Goal: Task Accomplishment & Management: Complete application form

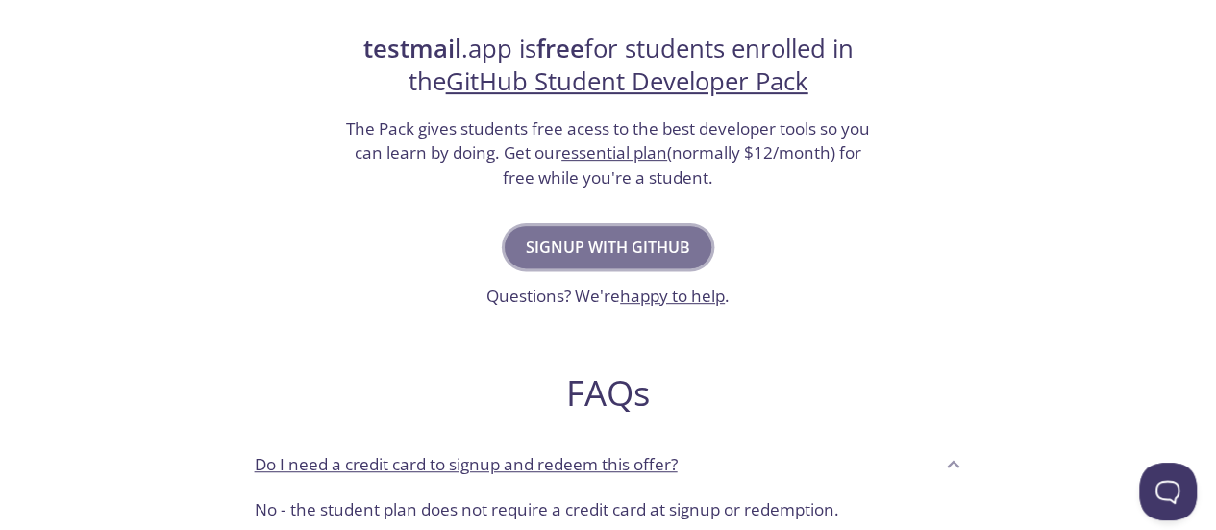
click at [592, 245] on span "Signup with GitHub" at bounding box center [608, 247] width 164 height 27
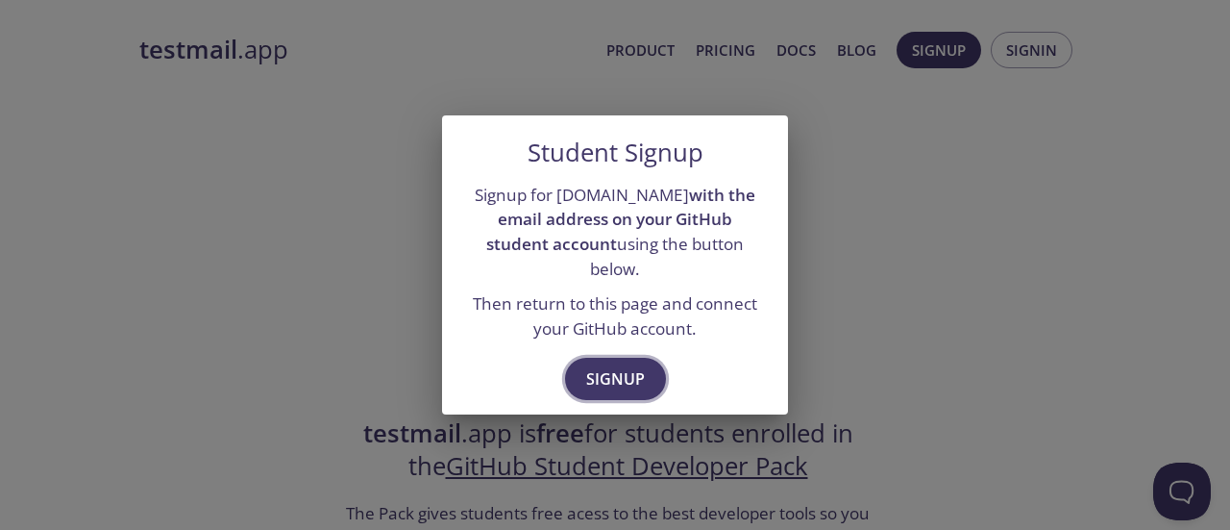
click at [607, 365] on span "Signup" at bounding box center [615, 378] width 59 height 27
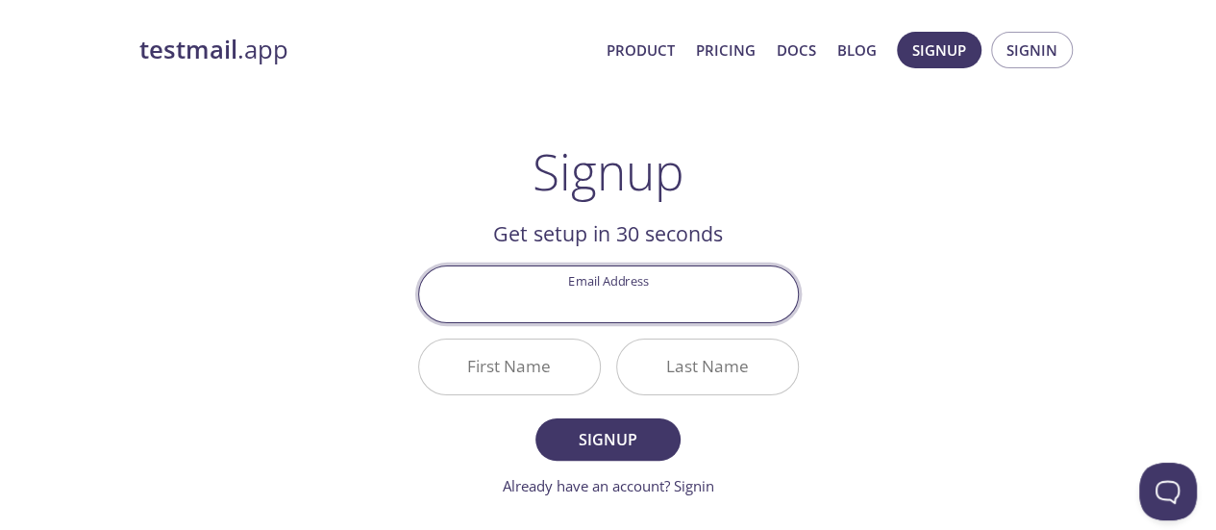
click at [598, 308] on input "Email Address" at bounding box center [608, 293] width 379 height 55
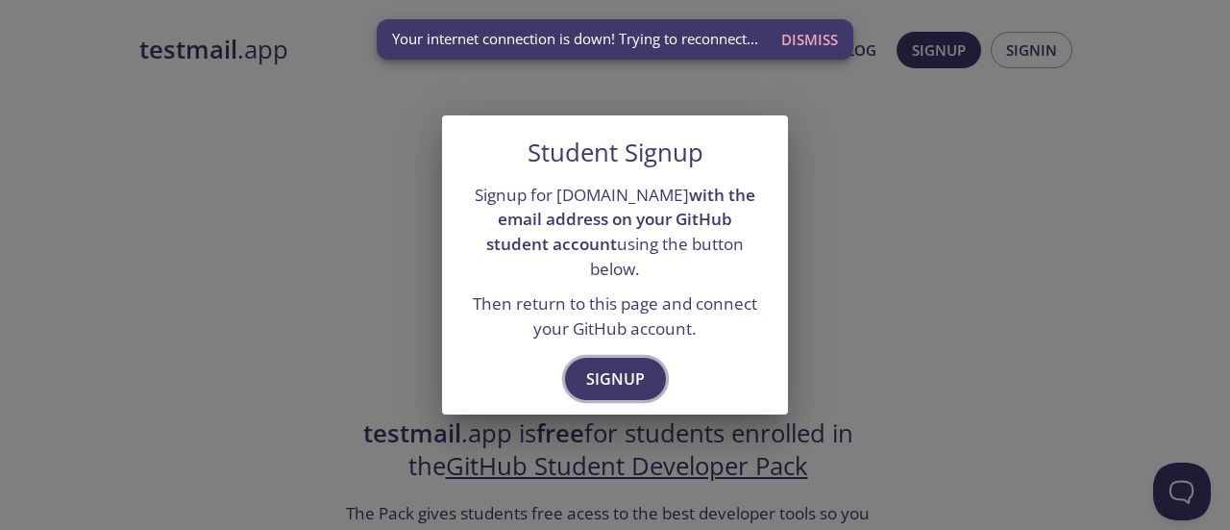
click at [606, 365] on span "Signup" at bounding box center [615, 378] width 59 height 27
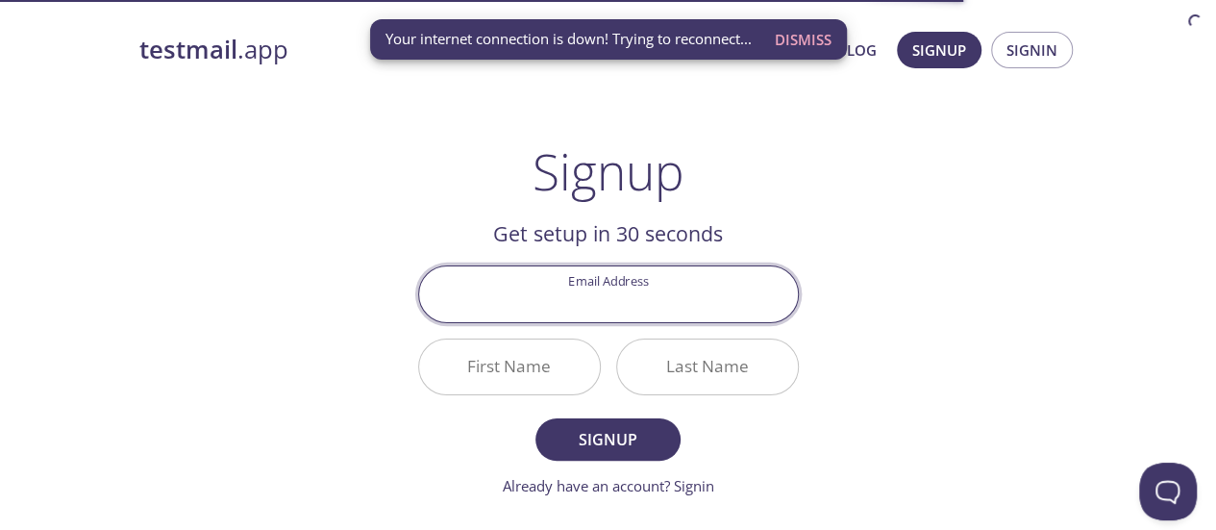
click at [604, 307] on input "Email Address" at bounding box center [608, 293] width 379 height 55
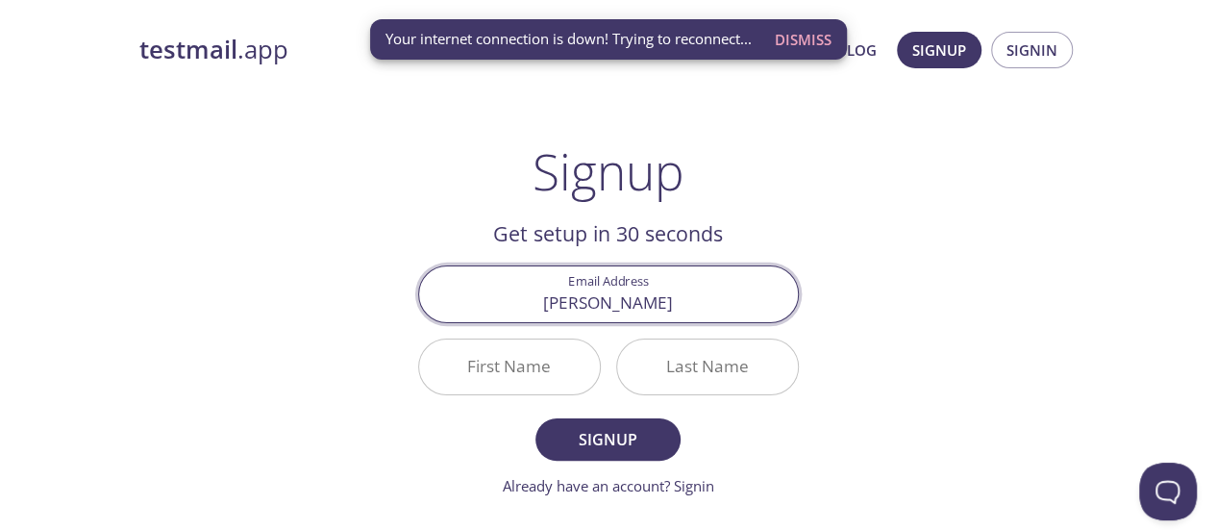
type input "[PERSON_NAME]"
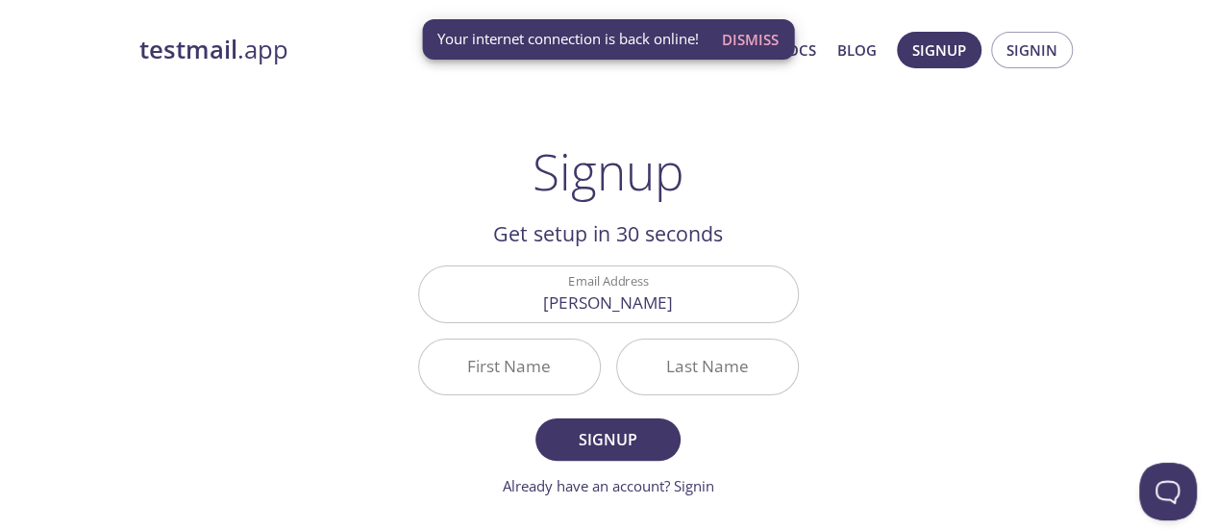
click at [304, 179] on div "testmail .app Product Pricing Docs Blog Signup Signin Signup Get setup in 30 se…" at bounding box center [608, 460] width 984 height 882
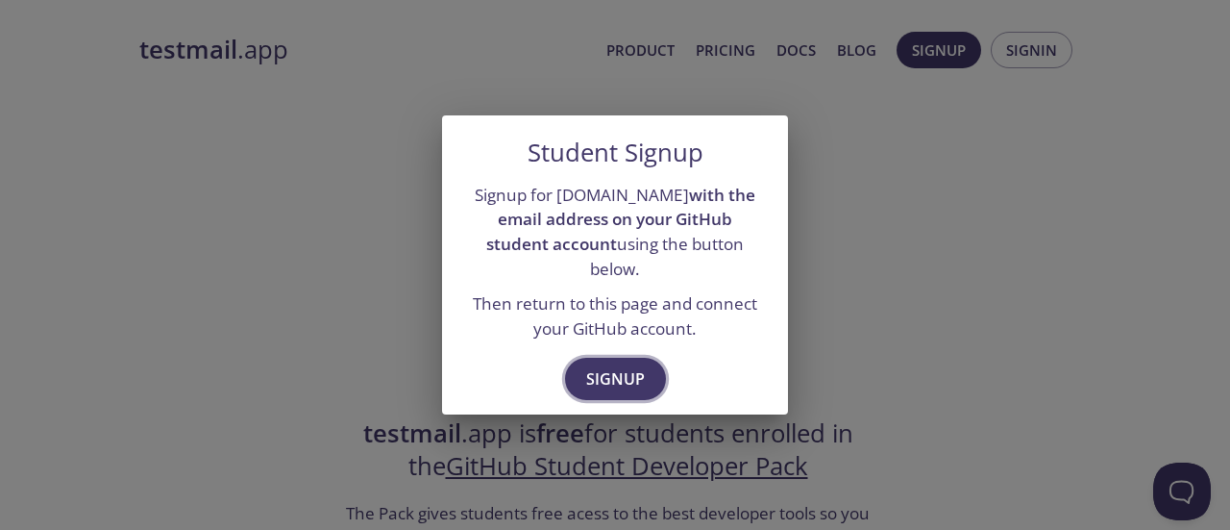
click at [624, 366] on span "Signup" at bounding box center [615, 378] width 59 height 27
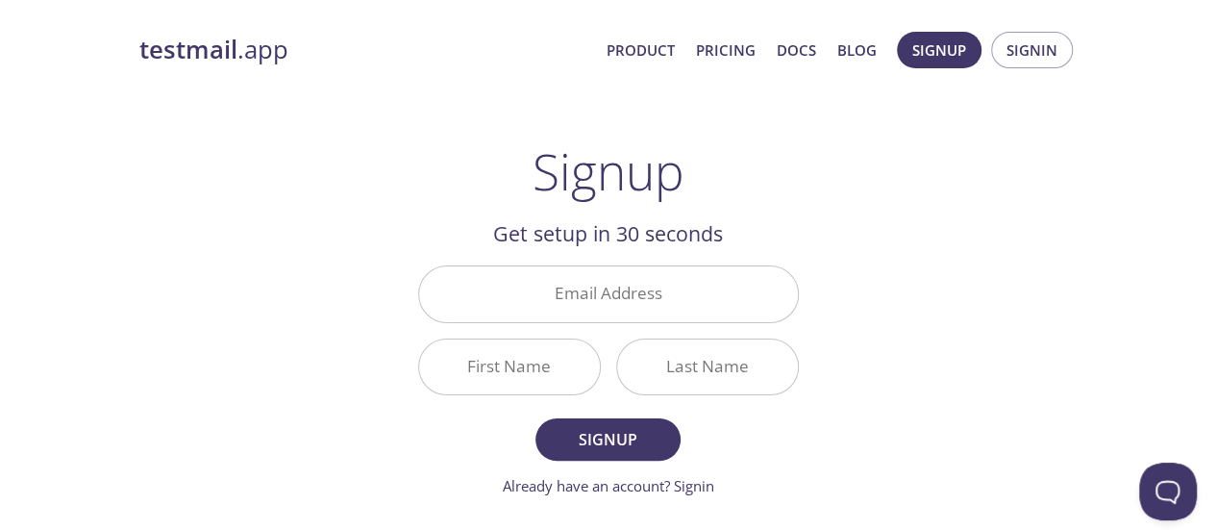
click at [579, 333] on div "First Name" at bounding box center [509, 367] width 198 height 72
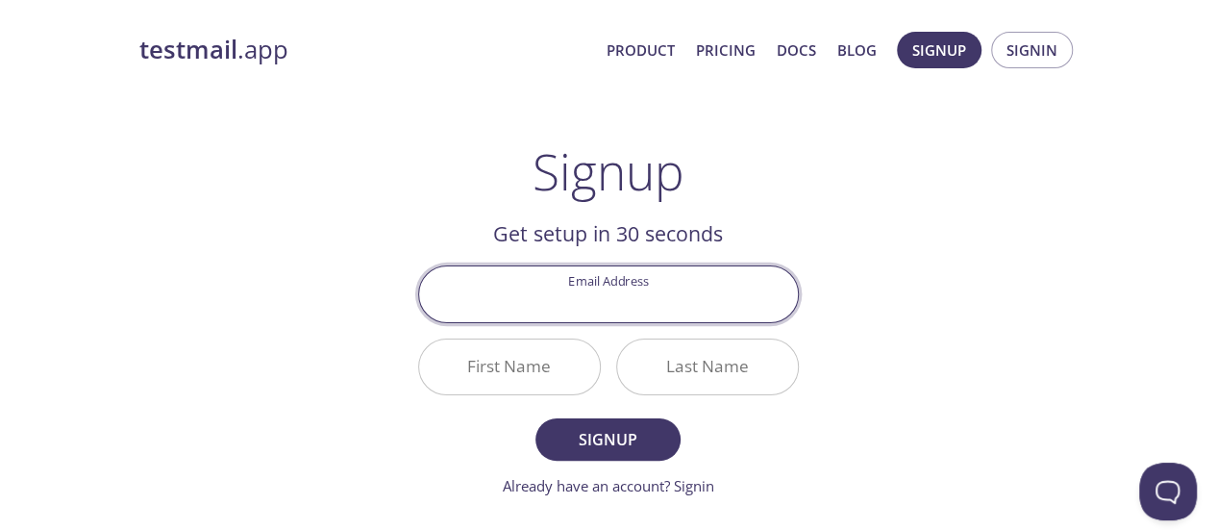
click at [574, 307] on input "Email Address" at bounding box center [608, 293] width 379 height 55
paste input "[EMAIL_ADDRESS][DOMAIN_NAME]"
type input "[EMAIL_ADDRESS][DOMAIN_NAME]"
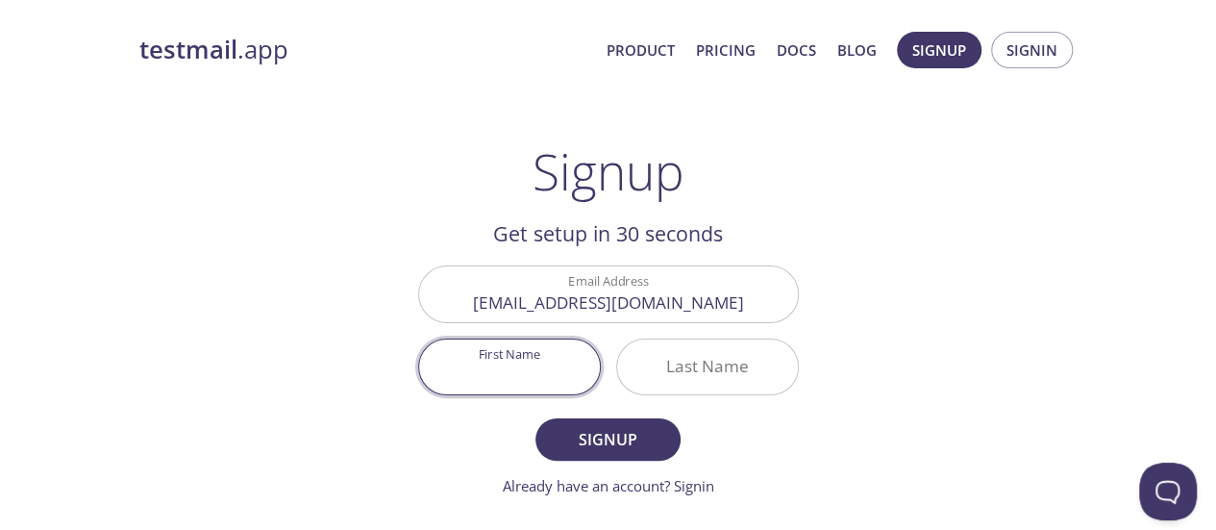
click at [527, 368] on input "First Name" at bounding box center [509, 366] width 181 height 55
type input "[PERSON_NAME]"
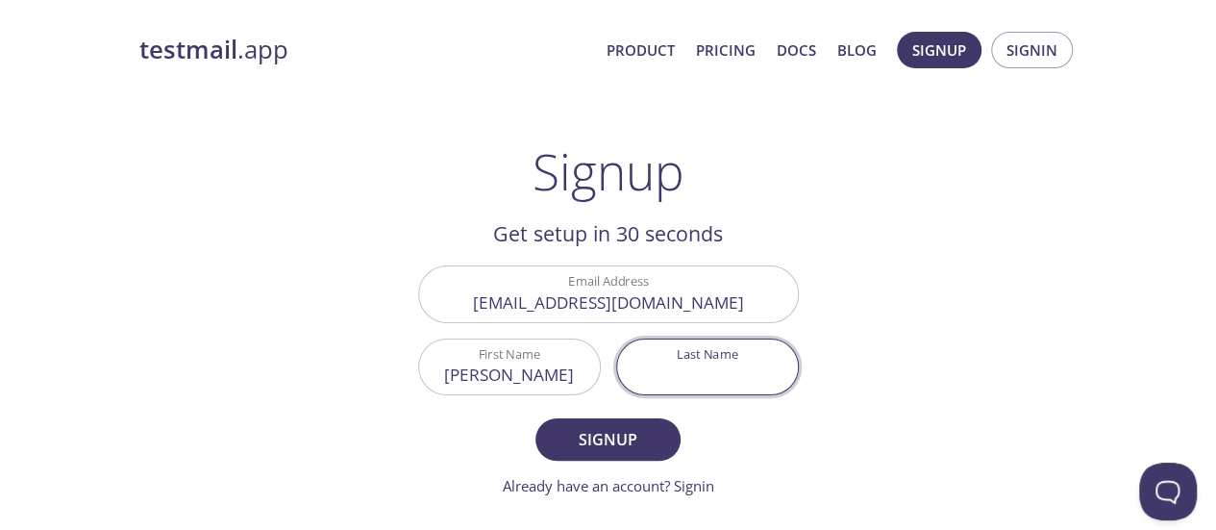
click at [719, 366] on input "Last Name" at bounding box center [707, 366] width 181 height 55
type input "[PERSON_NAME]"
click at [567, 430] on span "Signup" at bounding box center [607, 439] width 102 height 27
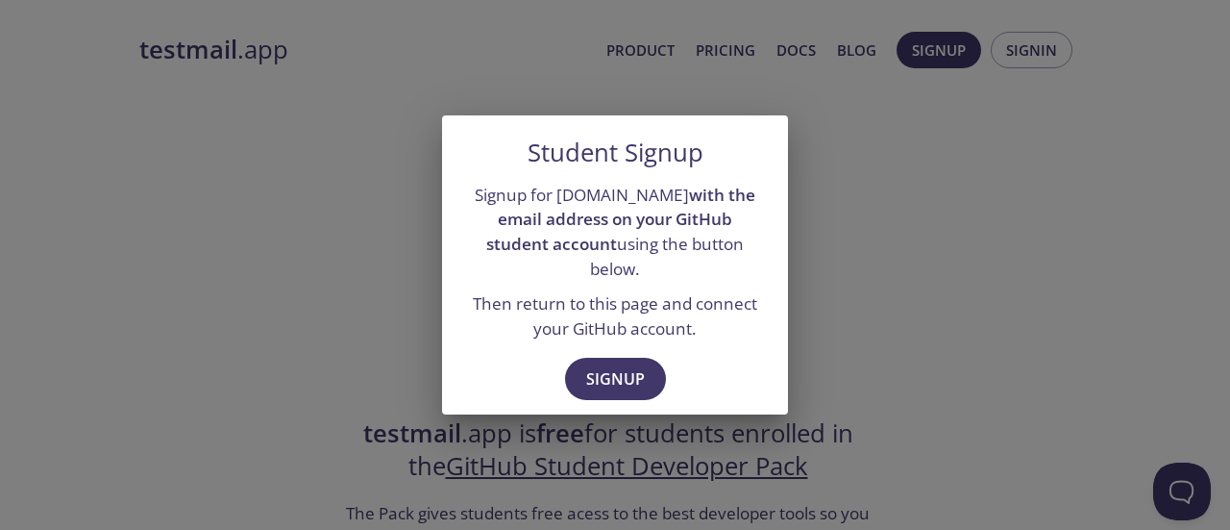
click at [355, 302] on div "Student Signup Signup for [DOMAIN_NAME] with the email address on your GitHub s…" at bounding box center [615, 265] width 1230 height 530
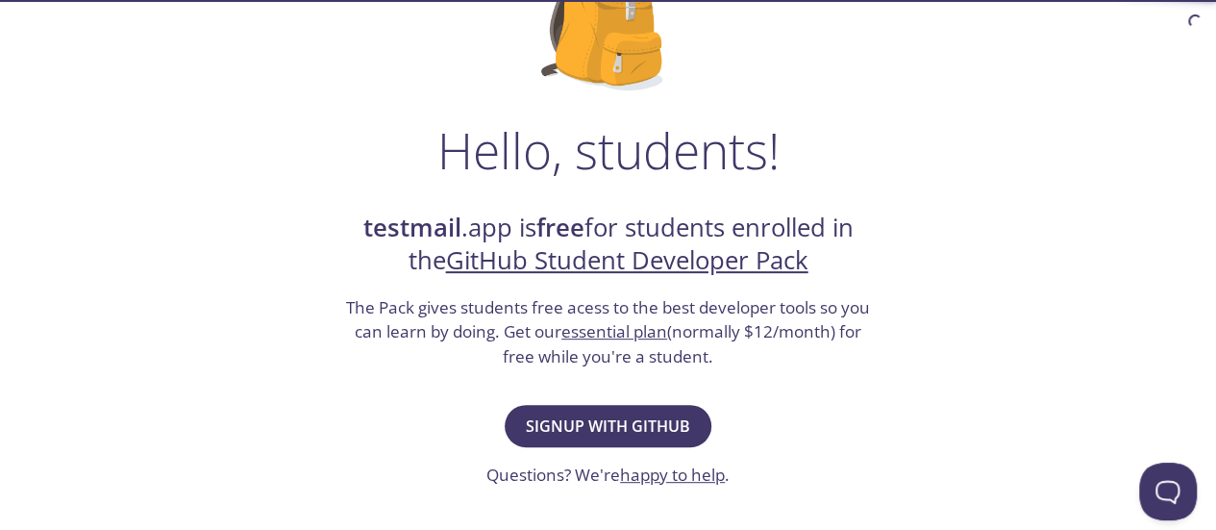
scroll to position [288, 0]
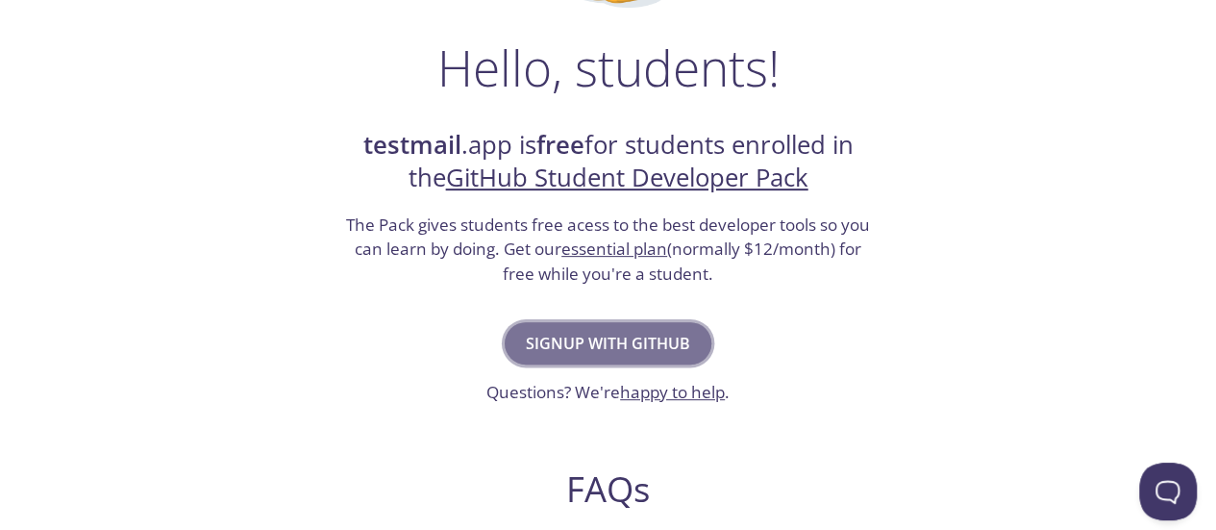
click at [597, 342] on span "Signup with GitHub" at bounding box center [608, 343] width 164 height 27
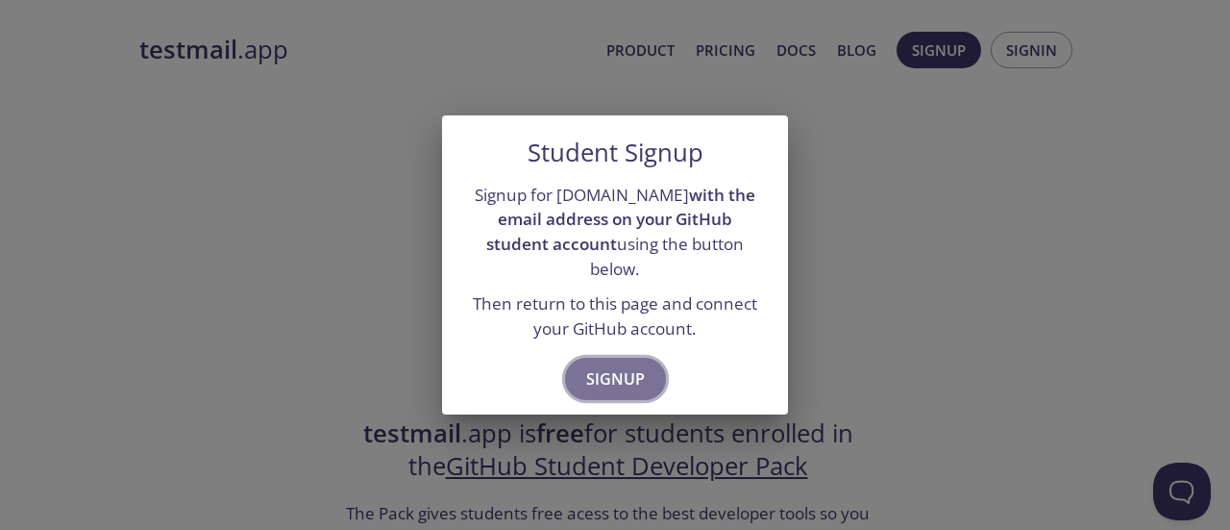
click at [602, 382] on button "Signup" at bounding box center [615, 378] width 101 height 42
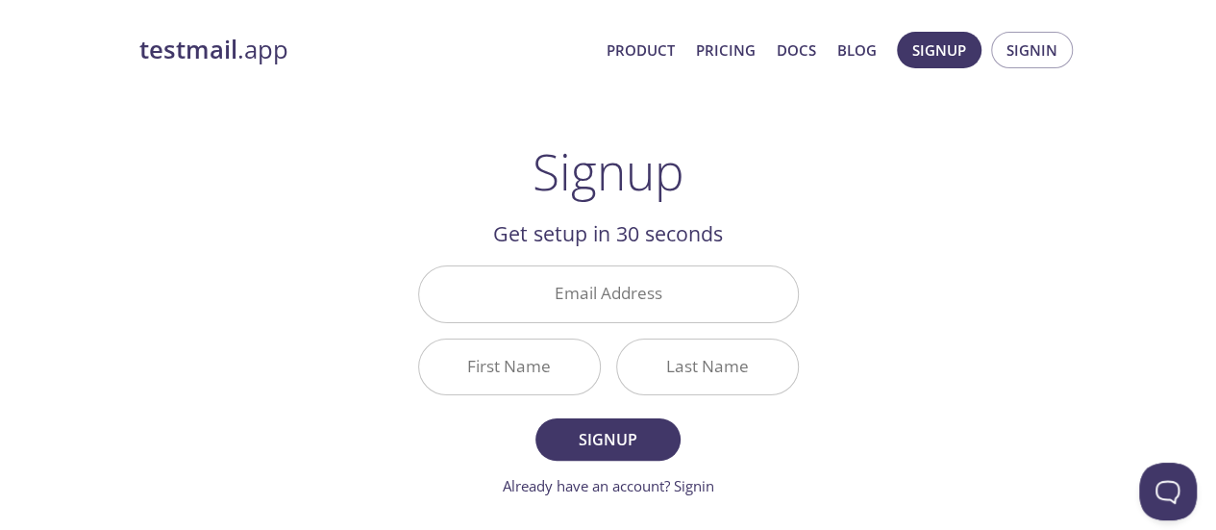
click at [617, 487] on link "Already have an account? Signin" at bounding box center [608, 485] width 211 height 19
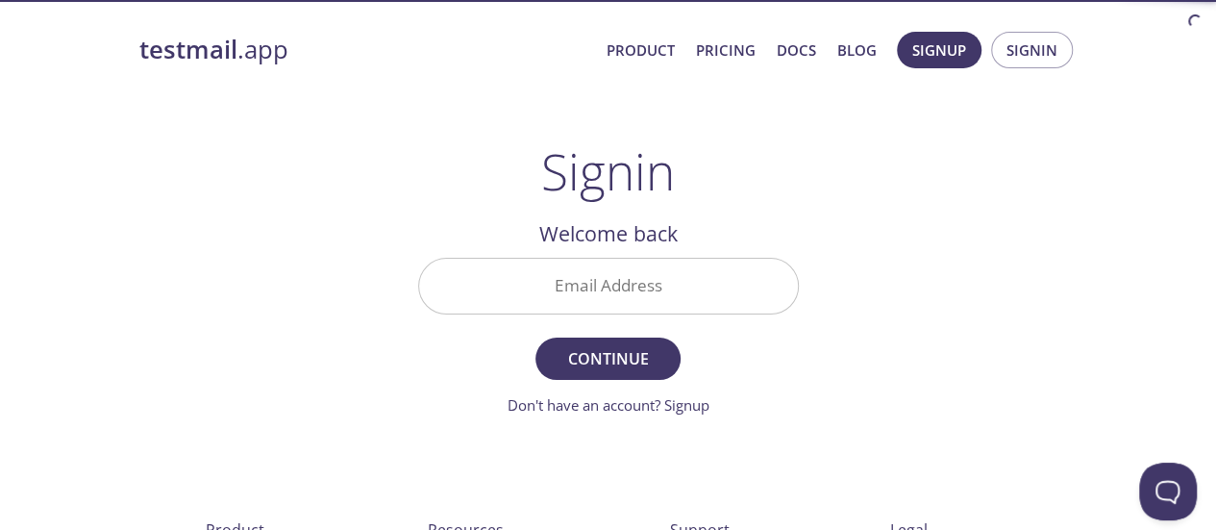
click at [592, 282] on input "Email Address" at bounding box center [608, 286] width 379 height 55
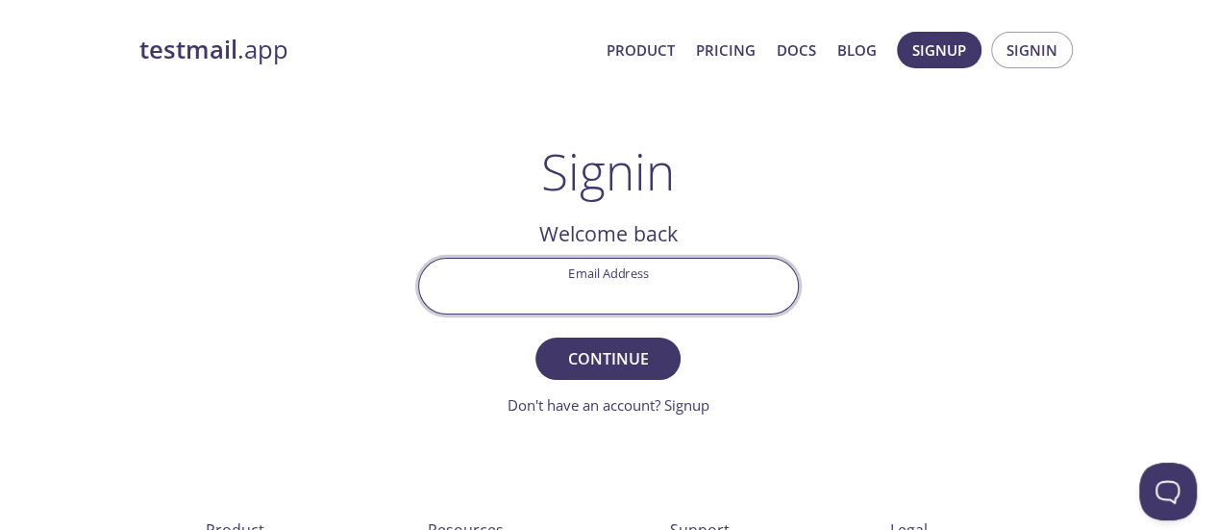
type input "[EMAIL_ADDRESS][DOMAIN_NAME]"
click at [600, 370] on span "Continue" at bounding box center [607, 358] width 102 height 27
click at [582, 293] on input "Signin Security Code" at bounding box center [608, 286] width 379 height 55
type input "7RPF12W"
click at [535, 337] on button "Signin" at bounding box center [607, 358] width 144 height 42
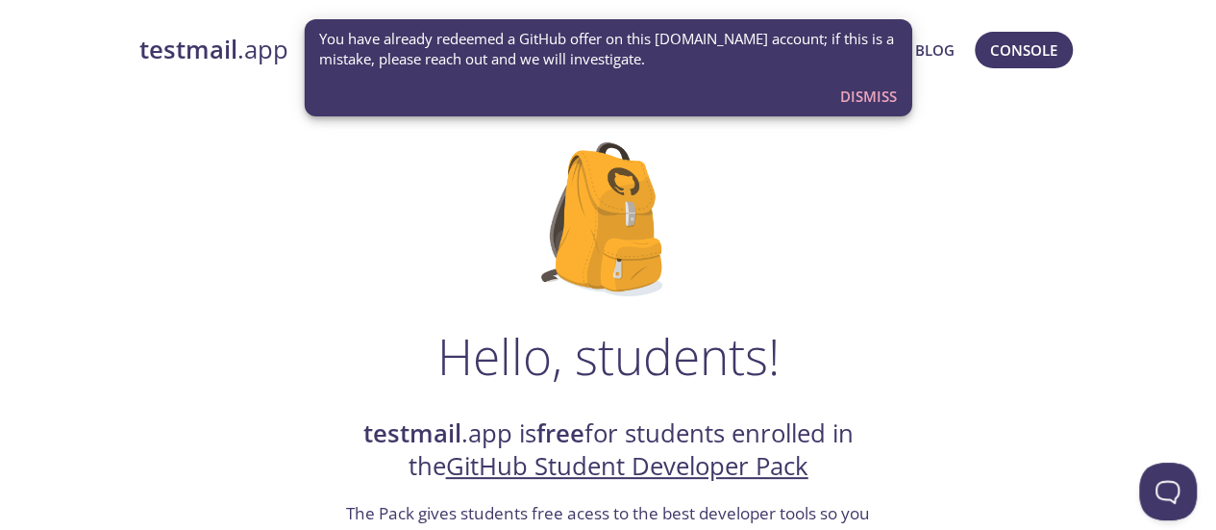
click at [871, 92] on span "Dismiss" at bounding box center [868, 96] width 57 height 25
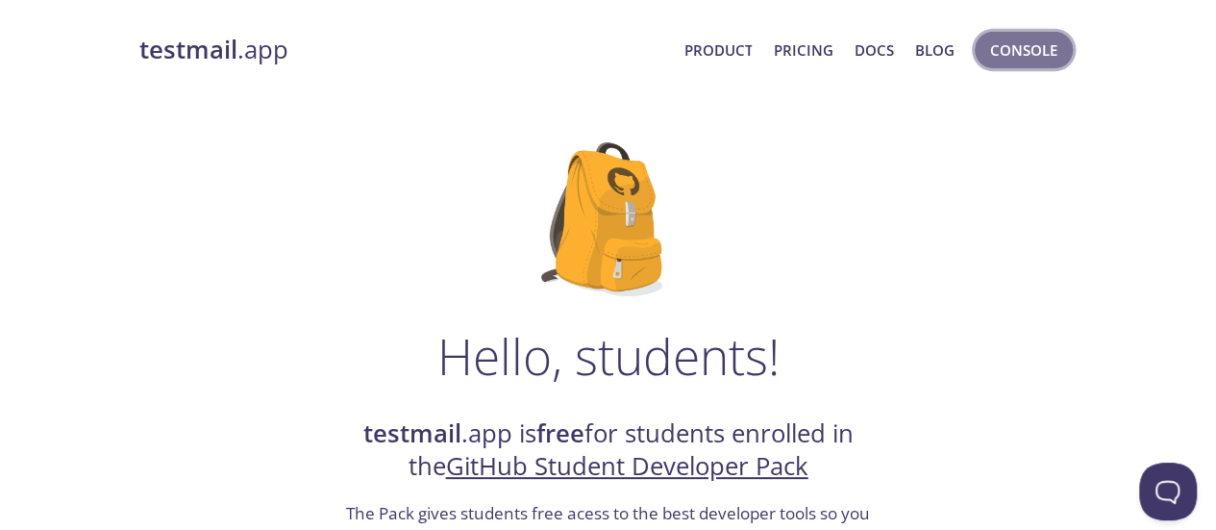
click at [1036, 47] on span "Console" at bounding box center [1023, 49] width 67 height 25
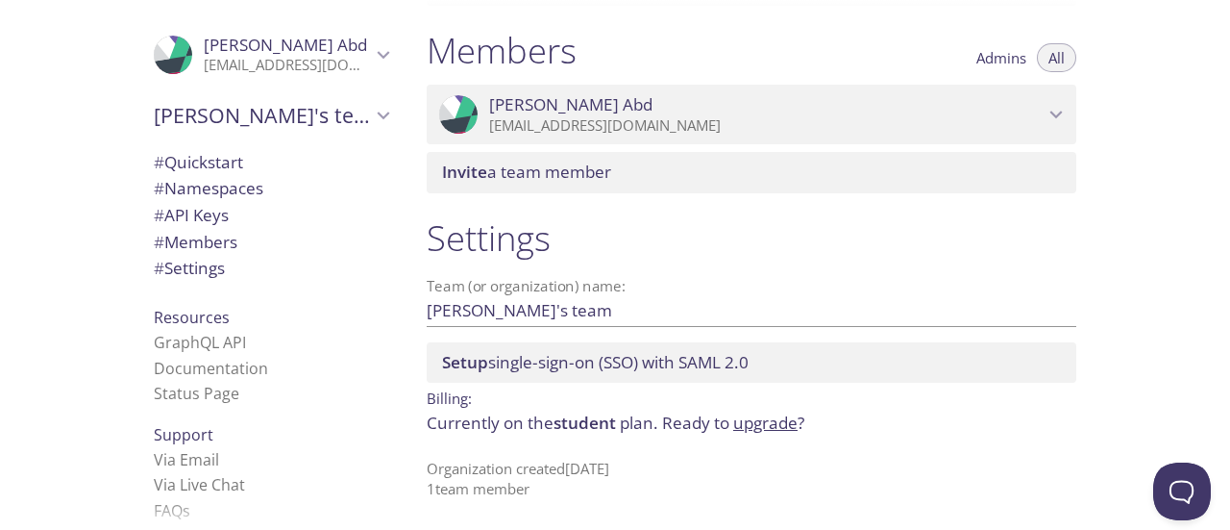
click at [194, 209] on span "# API Keys" at bounding box center [191, 215] width 75 height 22
